Goal: Task Accomplishment & Management: Use online tool/utility

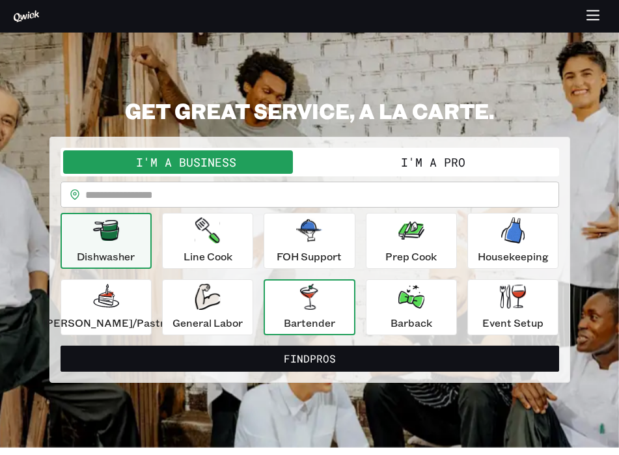
click at [307, 316] on p "Bartender" at bounding box center [309, 323] width 51 height 16
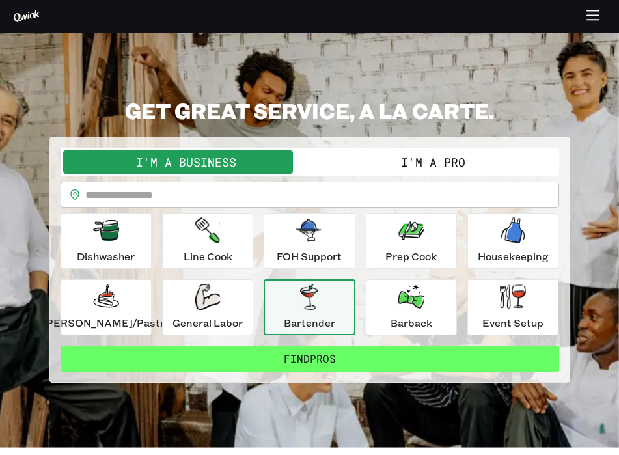
click at [326, 359] on button "Find Pros" at bounding box center [310, 359] width 499 height 26
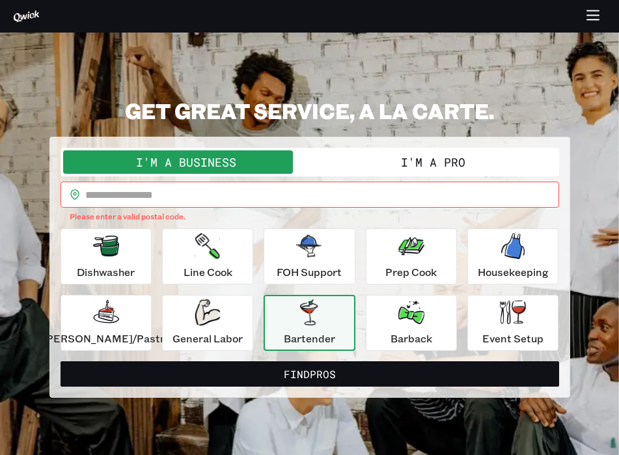
click at [335, 191] on input "text" at bounding box center [322, 195] width 474 height 26
click at [373, 160] on button "I'm a Pro" at bounding box center [433, 161] width 247 height 23
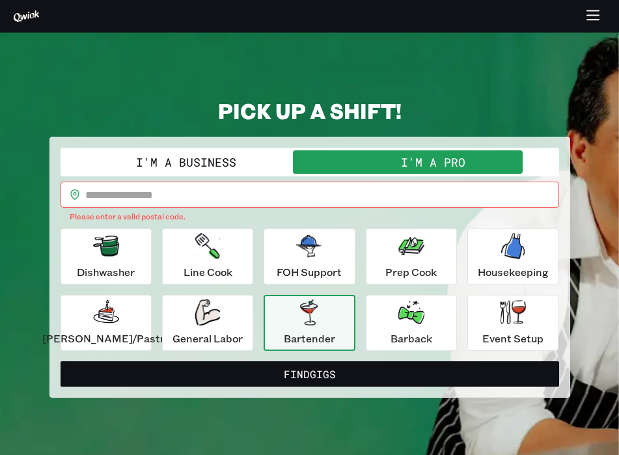
click at [294, 343] on p "Bartender" at bounding box center [309, 339] width 51 height 16
click at [302, 201] on input "text" at bounding box center [322, 195] width 474 height 26
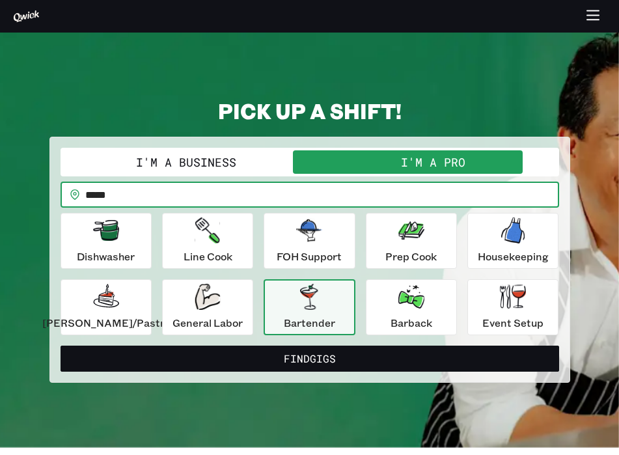
type input "*****"
click at [61, 346] on button "Find Gigs" at bounding box center [310, 359] width 499 height 26
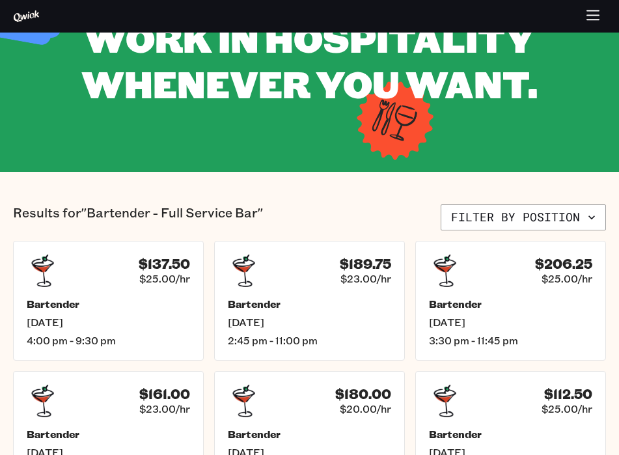
scroll to position [101, 0]
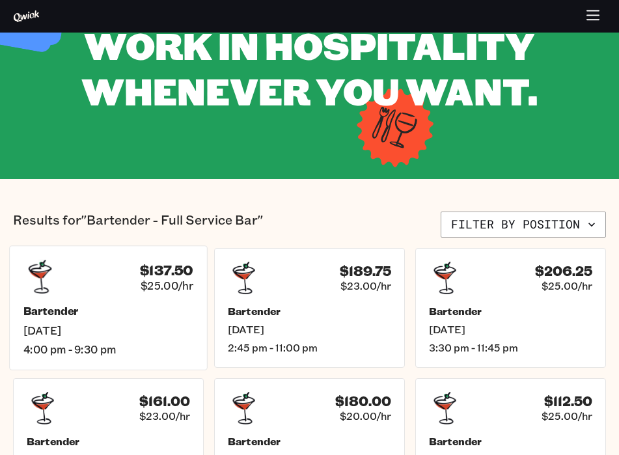
click at [131, 273] on div "$137.50 $25.00/hr" at bounding box center [108, 277] width 170 height 34
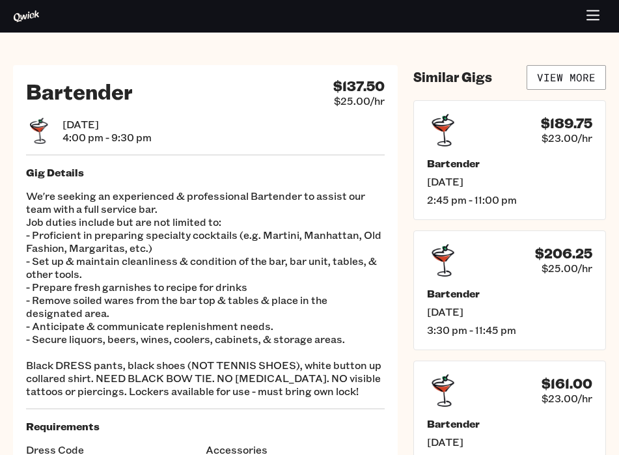
click at [591, 16] on icon "button" at bounding box center [593, 16] width 15 height 15
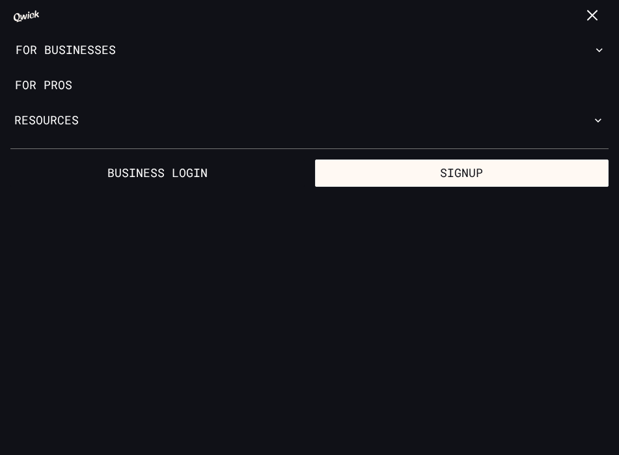
click at [591, 16] on icon "button" at bounding box center [593, 16] width 15 height 15
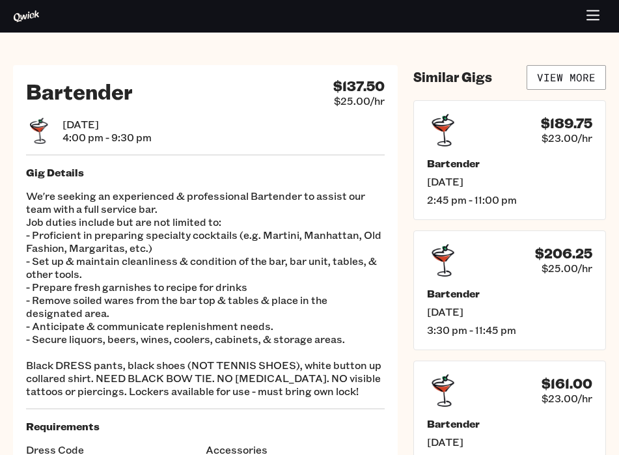
click at [591, 16] on icon "button" at bounding box center [593, 16] width 15 height 15
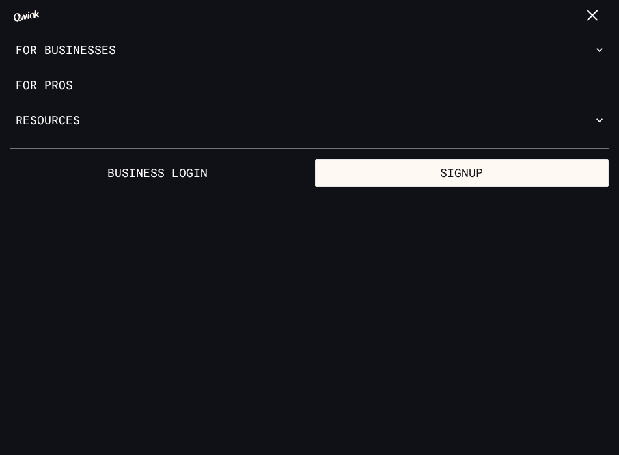
click at [591, 16] on icon "button" at bounding box center [593, 16] width 15 height 15
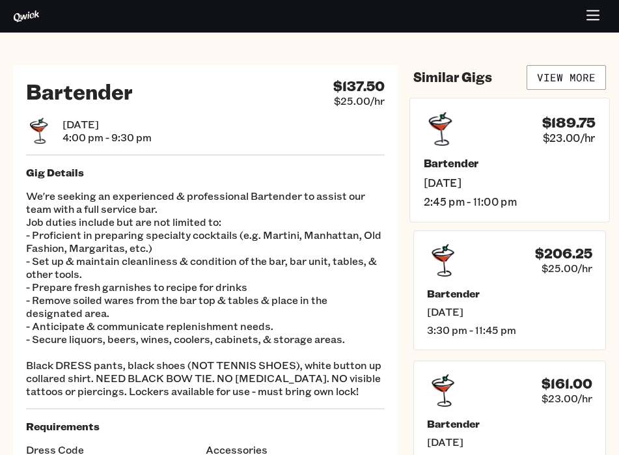
click at [490, 133] on div "$189.75 $23.00/hr" at bounding box center [510, 129] width 172 height 34
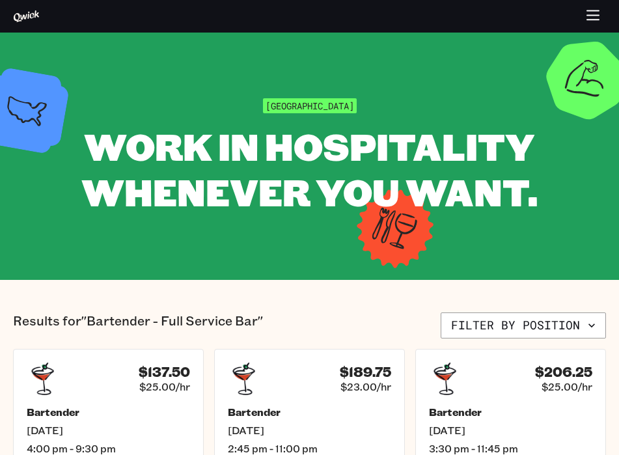
click at [612, 20] on div at bounding box center [309, 16] width 619 height 25
click at [595, 18] on icon "button" at bounding box center [593, 16] width 15 height 15
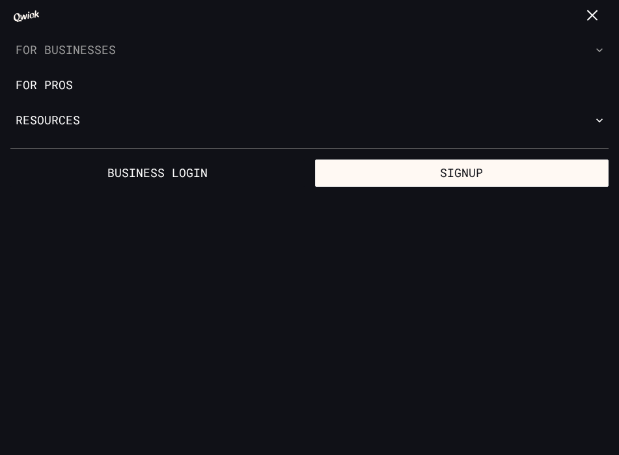
click at [594, 53] on icon "button" at bounding box center [599, 50] width 13 height 13
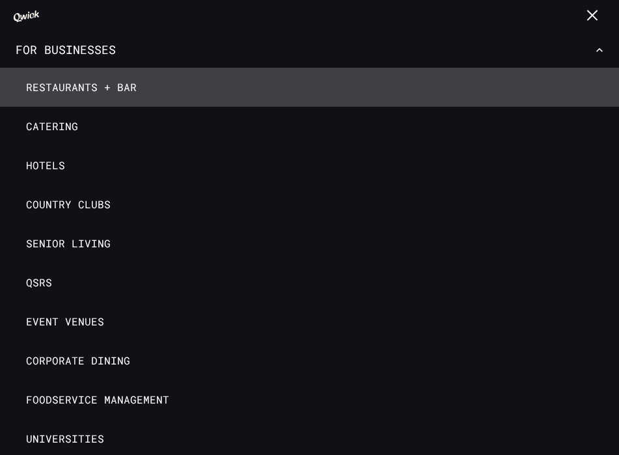
click at [137, 83] on link "Restaurants + Bar" at bounding box center [309, 87] width 619 height 39
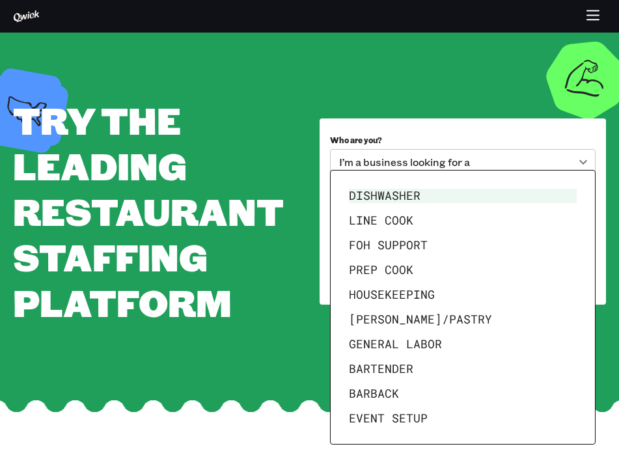
click at [407, 214] on body "**********" at bounding box center [309, 227] width 619 height 455
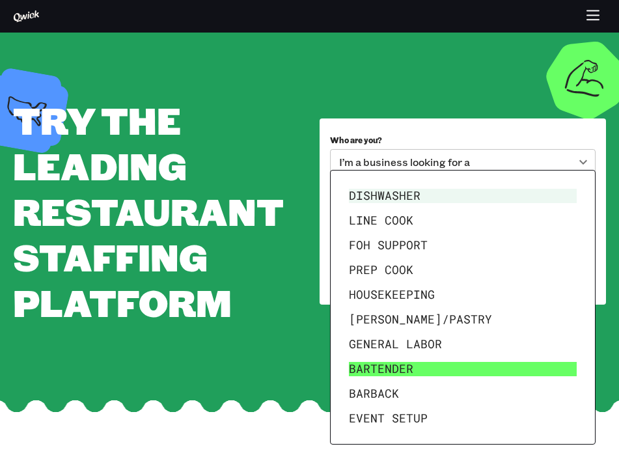
click at [391, 363] on li "Bartender" at bounding box center [463, 369] width 238 height 25
type input "*********"
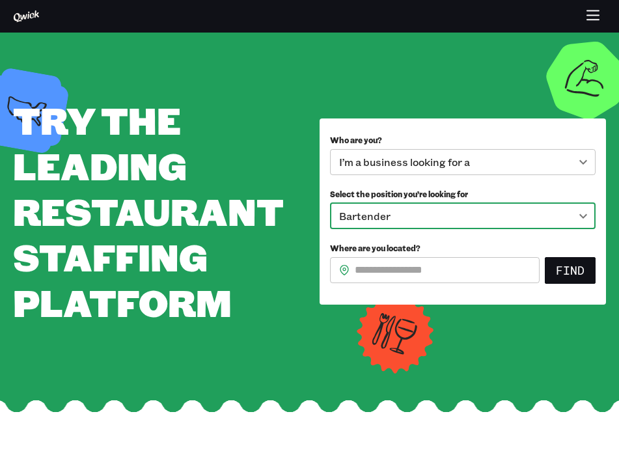
click at [387, 267] on input "Where are you located?" at bounding box center [447, 270] width 185 height 26
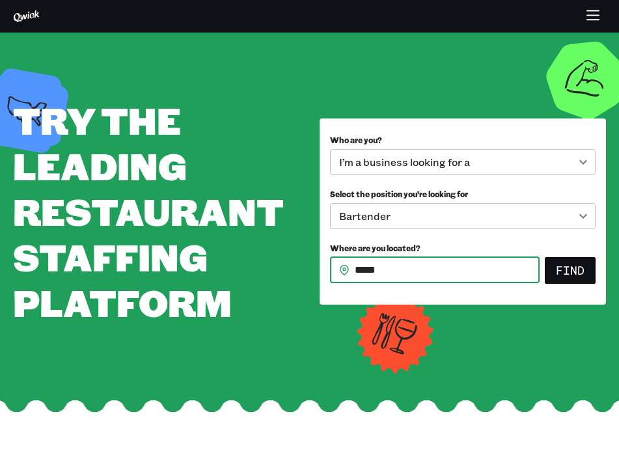
type input "*****"
click at [545, 257] on button "Find" at bounding box center [570, 270] width 51 height 27
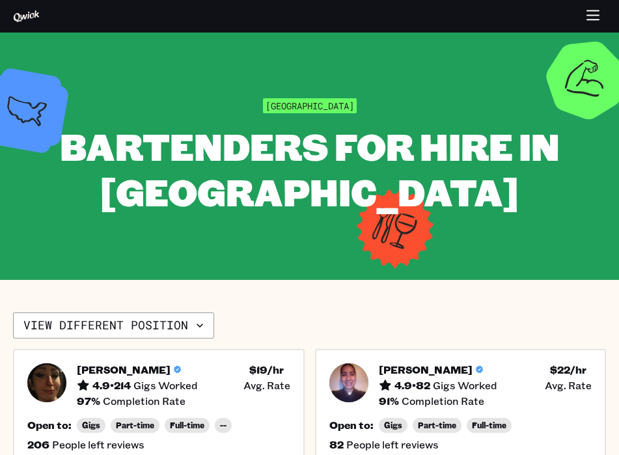
click at [25, 12] on icon at bounding box center [26, 16] width 27 height 13
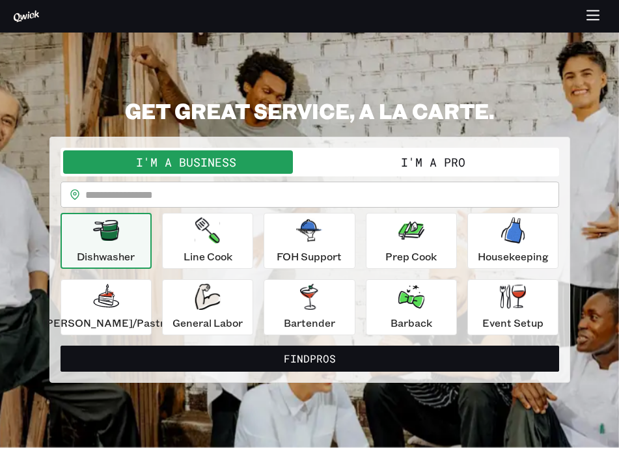
click at [331, 168] on button "I'm a Pro" at bounding box center [433, 161] width 247 height 23
